Goal: Transaction & Acquisition: Purchase product/service

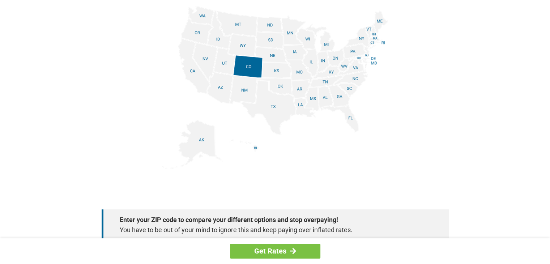
scroll to position [867, 0]
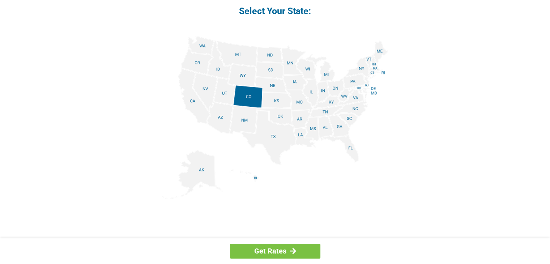
click at [321, 89] on img at bounding box center [275, 117] width 226 height 163
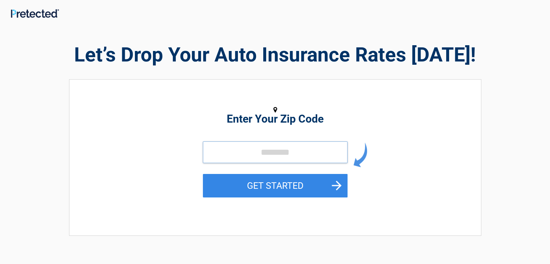
click at [211, 151] on input "tel" at bounding box center [275, 152] width 145 height 22
type input "*****"
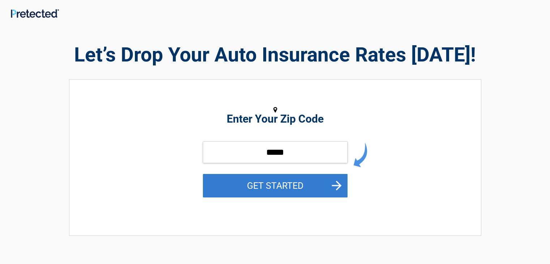
click at [336, 184] on button "GET STARTED" at bounding box center [275, 185] width 145 height 23
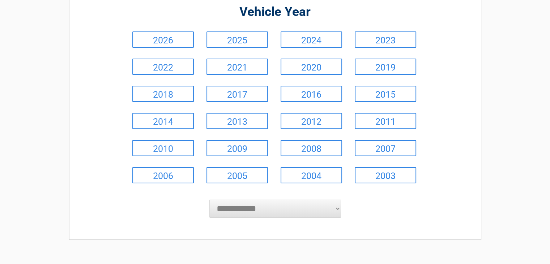
scroll to position [72, 0]
